Goal: Navigation & Orientation: Find specific page/section

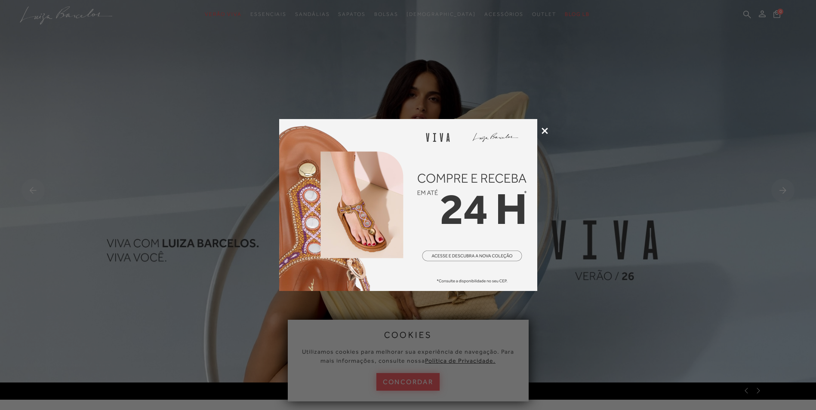
click at [539, 132] on div at bounding box center [408, 205] width 816 height 410
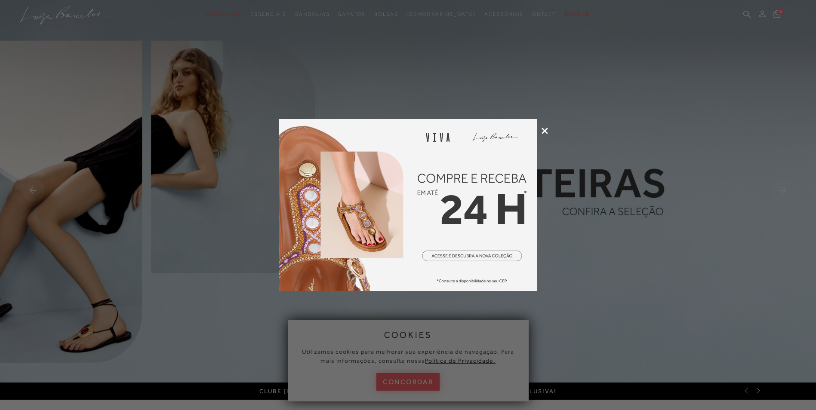
click at [548, 132] on div at bounding box center [408, 205] width 816 height 410
click at [541, 132] on icon at bounding box center [544, 131] width 6 height 6
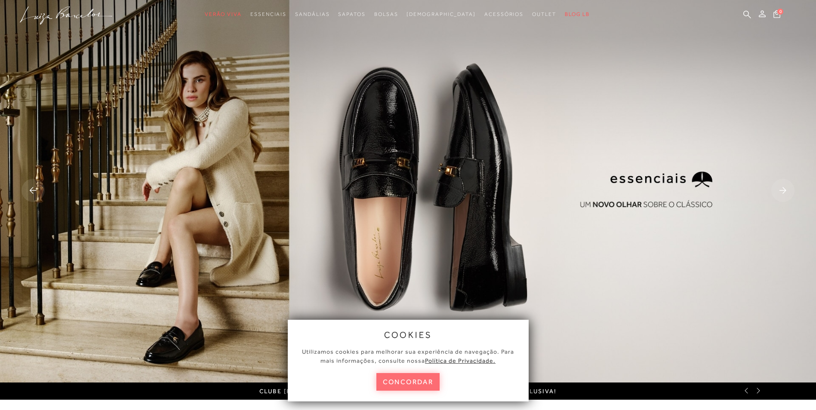
click at [412, 382] on button "concordar" at bounding box center [408, 382] width 64 height 18
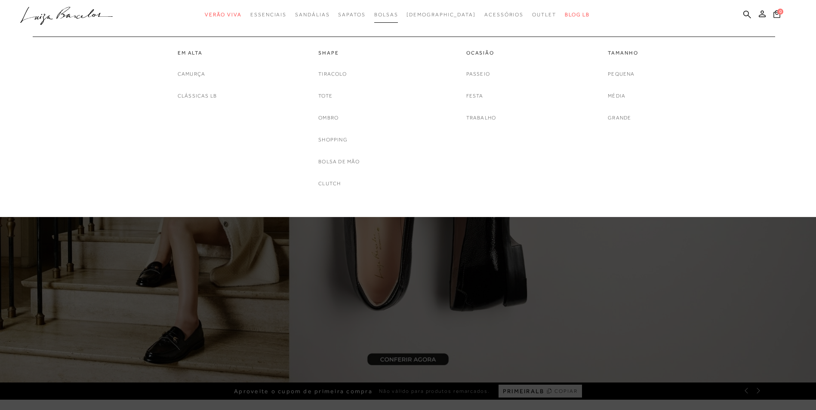
click at [398, 19] on link "Bolsas" at bounding box center [386, 15] width 24 height 16
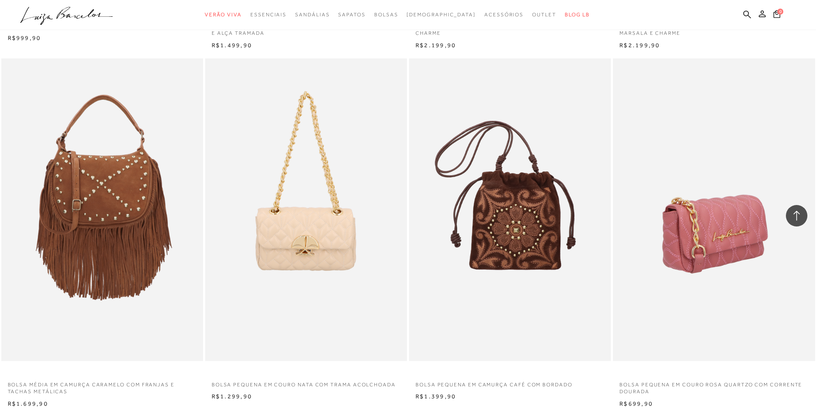
scroll to position [2021, 0]
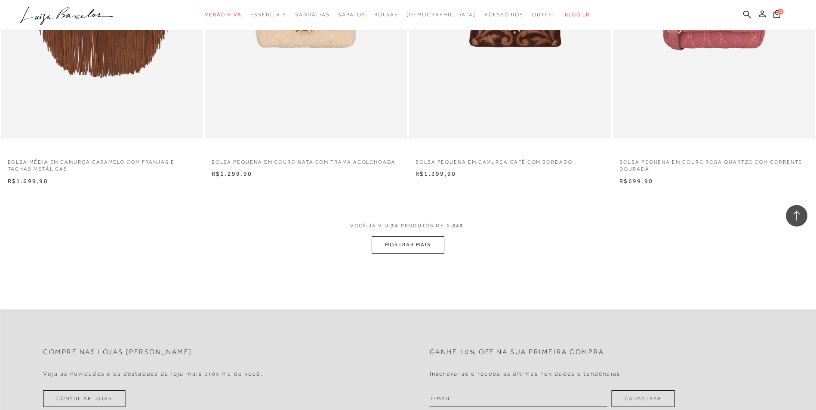
click at [412, 242] on button "MOSTRAR MAIS" at bounding box center [408, 245] width 72 height 17
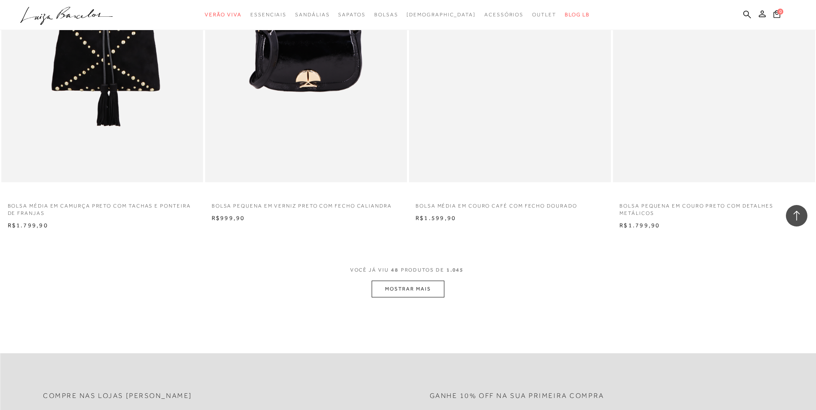
scroll to position [4301, 0]
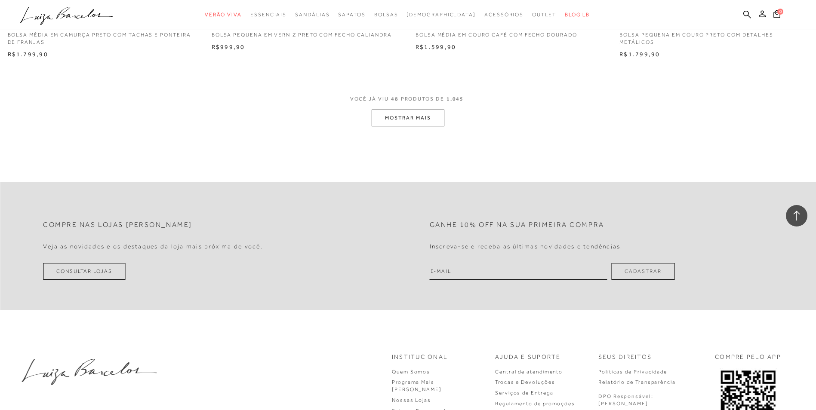
click at [400, 117] on button "MOSTRAR MAIS" at bounding box center [408, 118] width 72 height 17
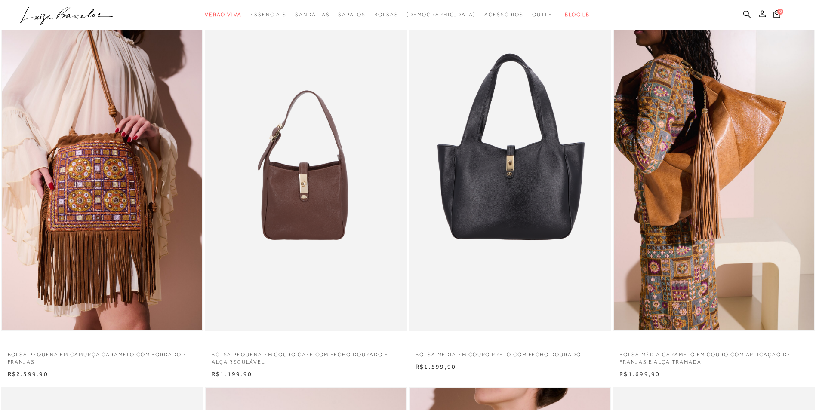
scroll to position [0, 0]
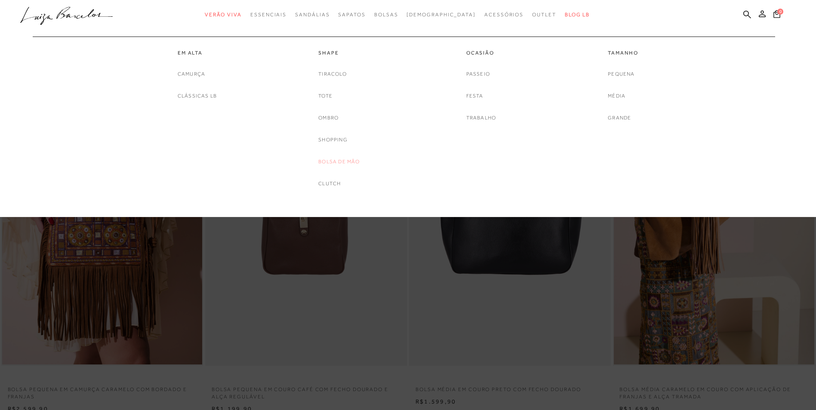
click at [345, 160] on link "Bolsa de mão" at bounding box center [338, 161] width 41 height 9
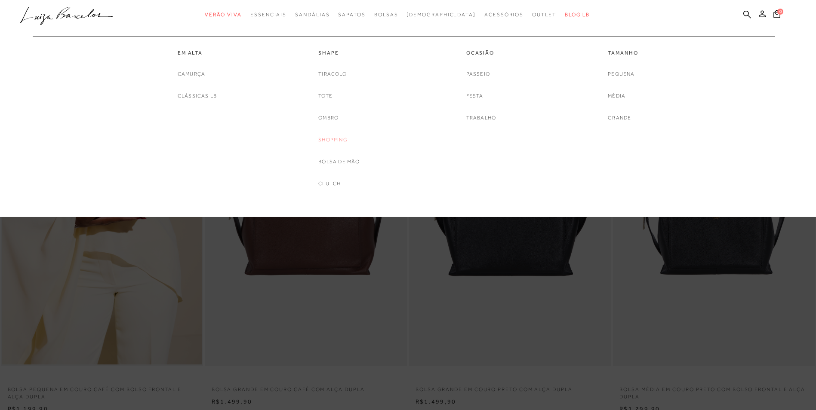
click at [323, 142] on link "Shopping" at bounding box center [332, 139] width 29 height 9
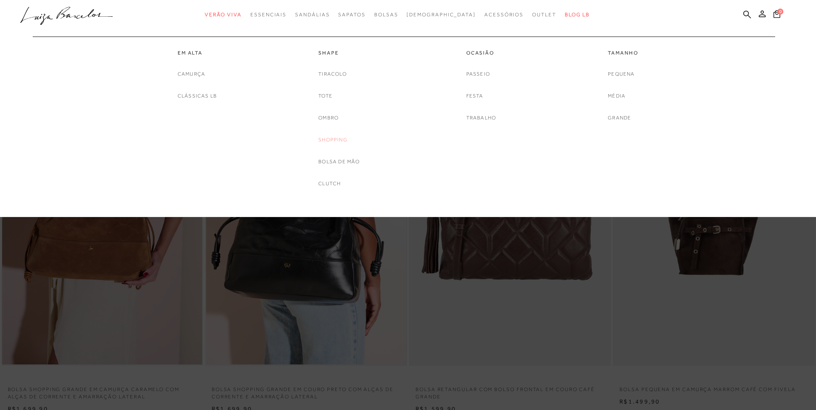
click at [335, 138] on link "Shopping" at bounding box center [332, 139] width 29 height 9
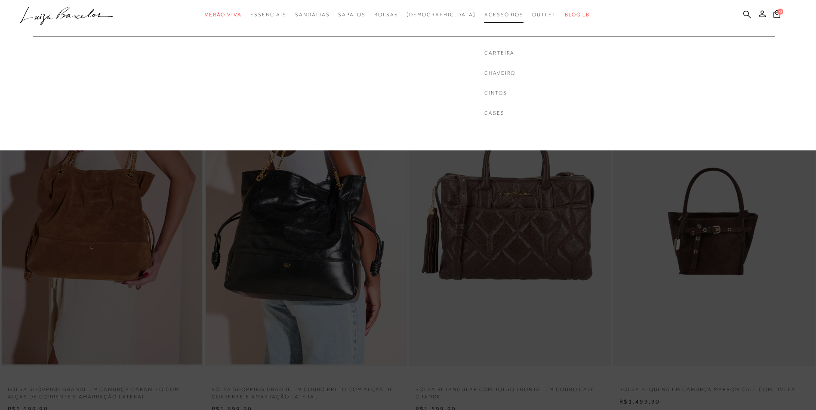
click at [485, 18] on link "Acessórios" at bounding box center [503, 15] width 39 height 16
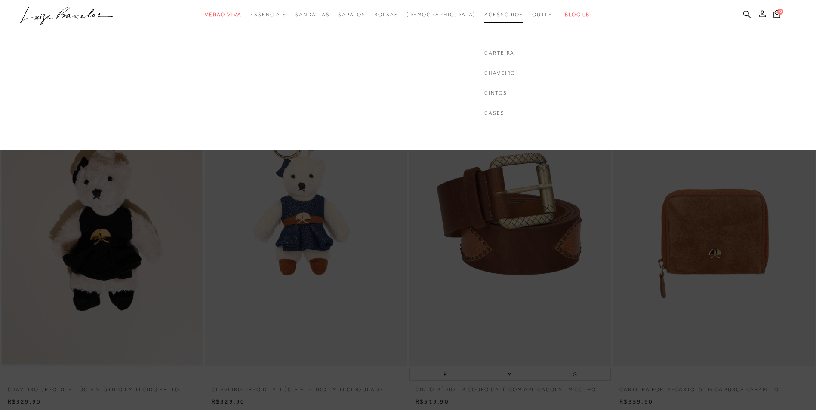
click at [496, 15] on span "Acessórios" at bounding box center [503, 15] width 39 height 6
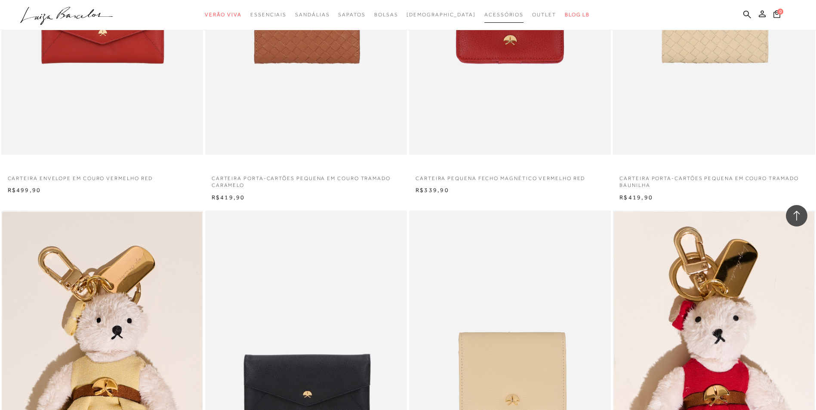
scroll to position [731, 0]
